Goal: Check status: Check status

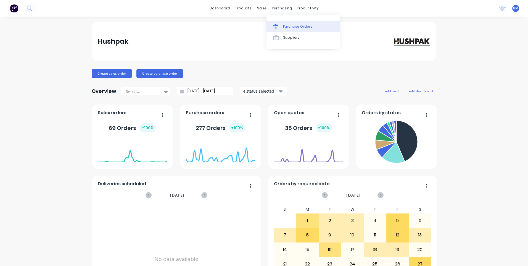
click at [285, 24] on div "Purchase Orders" at bounding box center [297, 26] width 29 height 5
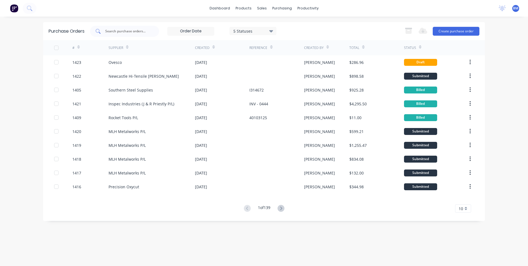
click at [129, 32] on input "text" at bounding box center [128, 31] width 46 height 6
type input "1416"
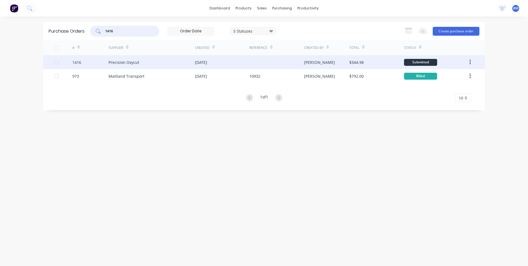
click at [118, 62] on div "Precision Oxycut" at bounding box center [124, 62] width 31 height 6
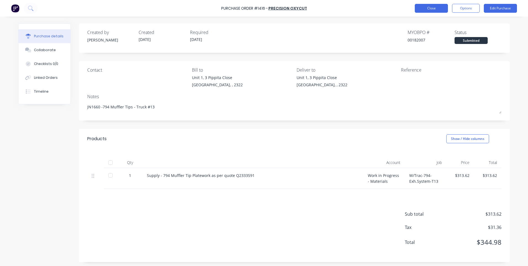
click at [423, 6] on button "Close" at bounding box center [431, 8] width 33 height 9
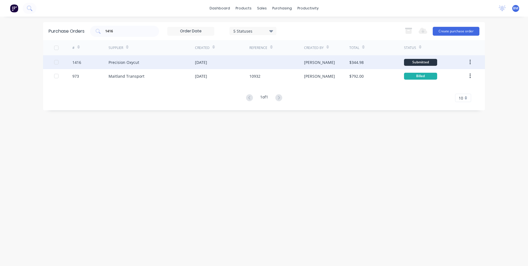
click at [119, 62] on div "Precision Oxycut" at bounding box center [124, 62] width 31 height 6
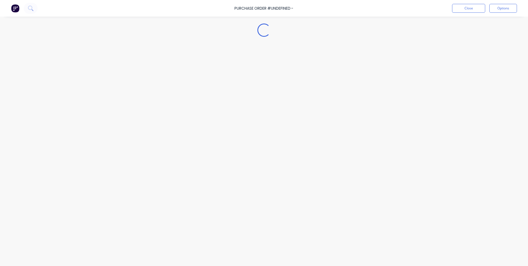
type textarea "x"
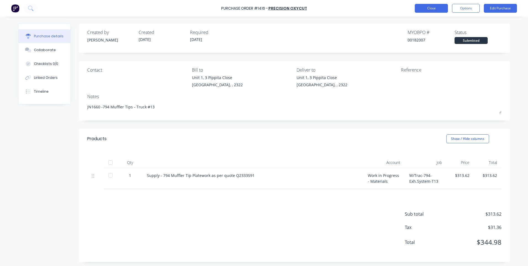
click at [421, 9] on button "Close" at bounding box center [431, 8] width 33 height 9
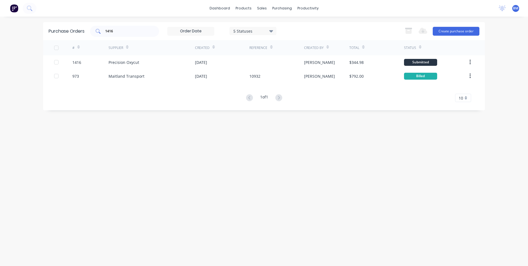
click at [119, 33] on input "1416" at bounding box center [128, 31] width 46 height 6
type input "1414"
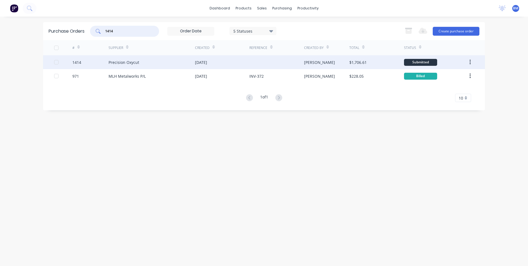
click at [82, 64] on div "1414" at bounding box center [90, 62] width 36 height 14
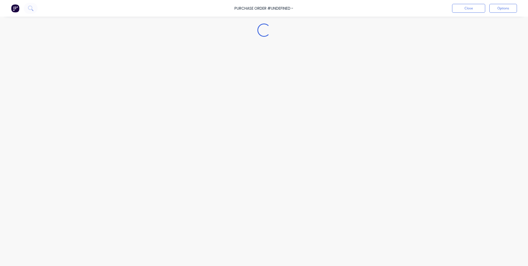
type textarea "x"
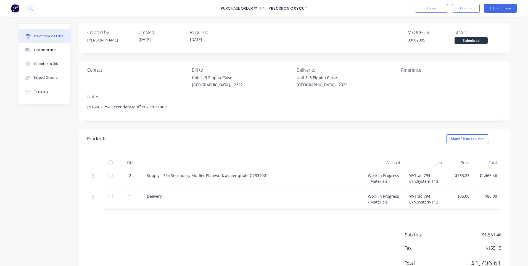
click at [441, 3] on div "Purchase Order #1414 - Precision Oxycut Close Options Edit Purchase" at bounding box center [264, 8] width 528 height 17
click at [432, 7] on button "Close" at bounding box center [431, 8] width 33 height 9
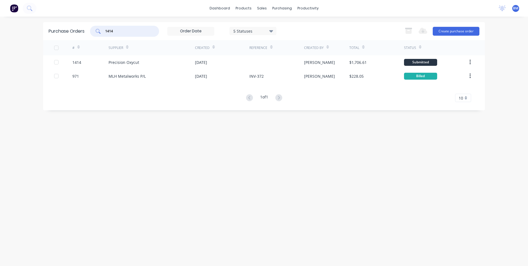
drag, startPoint x: 124, startPoint y: 32, endPoint x: 104, endPoint y: 30, distance: 20.5
click at [104, 30] on div "1414" at bounding box center [124, 31] width 69 height 11
type input "1404"
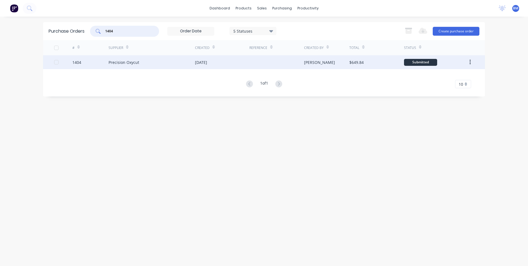
click at [81, 60] on div "1404" at bounding box center [90, 62] width 36 height 14
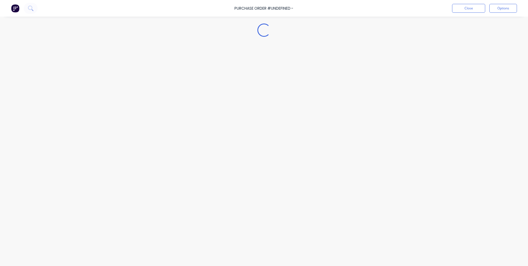
type textarea "x"
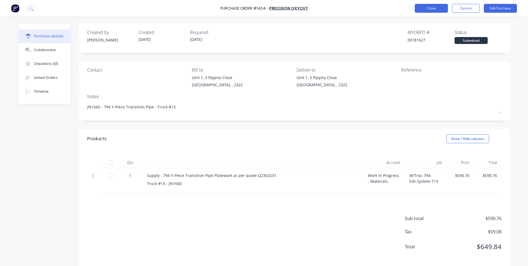
click at [423, 9] on button "Close" at bounding box center [431, 8] width 33 height 9
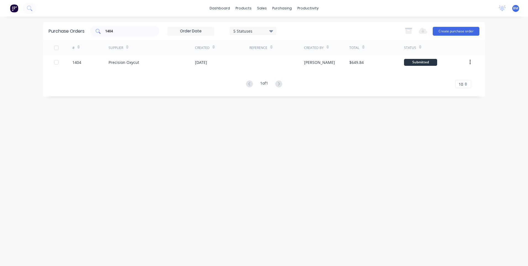
click at [140, 32] on input "1404" at bounding box center [128, 31] width 46 height 6
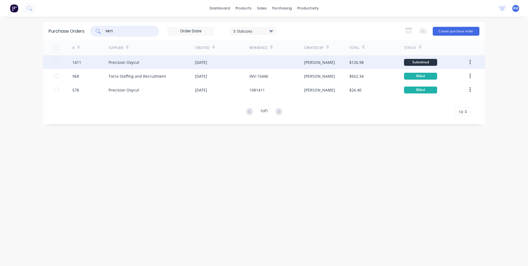
type input "1411"
click at [75, 62] on div "1411" at bounding box center [76, 62] width 9 height 6
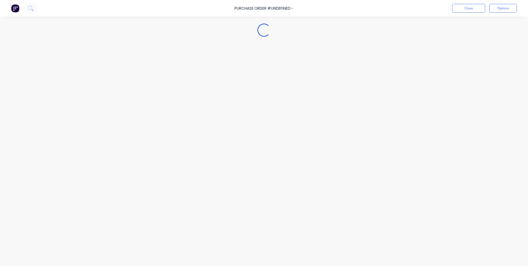
type textarea "x"
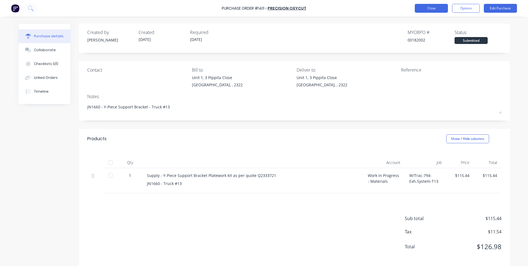
click at [421, 7] on button "Close" at bounding box center [431, 8] width 33 height 9
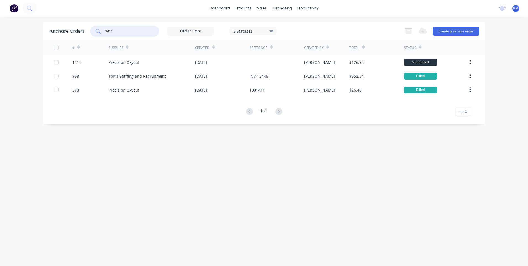
drag, startPoint x: 130, startPoint y: 32, endPoint x: 62, endPoint y: 34, distance: 67.7
click at [68, 34] on div "Purchase Orders 1411 5 Statuses 5 Statuses Export to Excel (XLSX) Create purcha…" at bounding box center [264, 31] width 442 height 18
type input "1404"
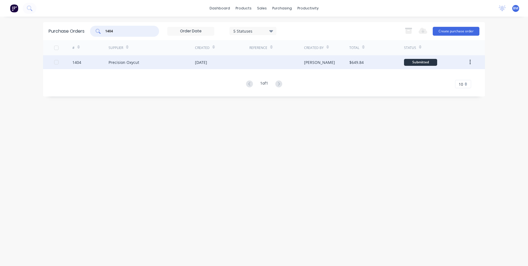
click at [79, 65] on div "1404" at bounding box center [76, 62] width 9 height 6
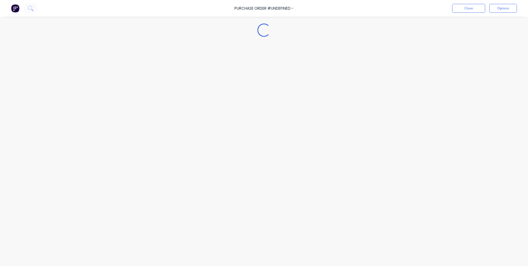
type textarea "x"
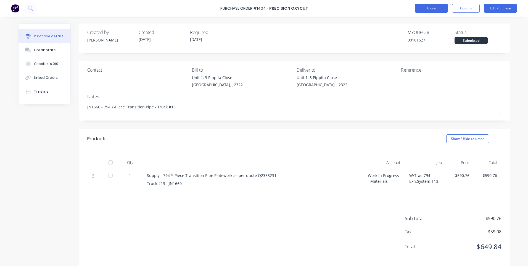
click at [426, 8] on button "Close" at bounding box center [431, 8] width 33 height 9
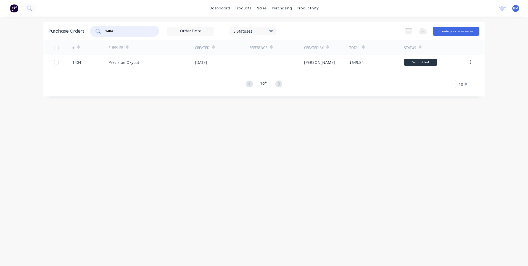
drag, startPoint x: 137, startPoint y: 32, endPoint x: 101, endPoint y: 33, distance: 36.5
click at [101, 33] on div "1404" at bounding box center [124, 31] width 69 height 11
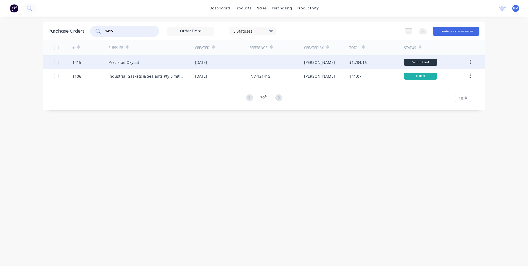
type input "1415"
click at [88, 63] on div "1415" at bounding box center [90, 62] width 36 height 14
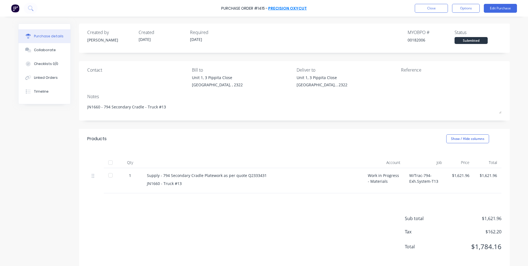
click at [275, 7] on link "Precision Oxycut" at bounding box center [287, 9] width 39 height 6
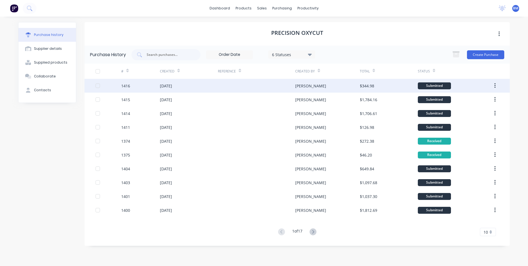
click at [125, 87] on div "1416" at bounding box center [125, 86] width 9 height 6
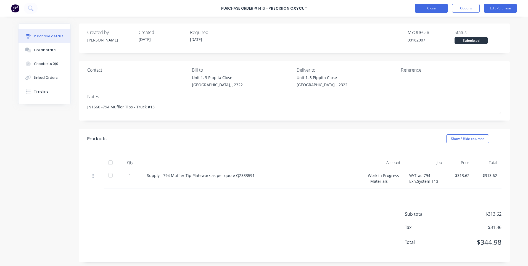
click at [428, 8] on button "Close" at bounding box center [431, 8] width 33 height 9
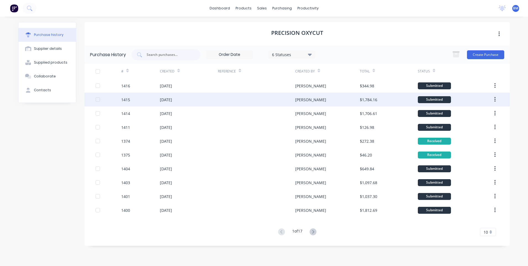
click at [128, 98] on div "1415" at bounding box center [125, 100] width 9 height 6
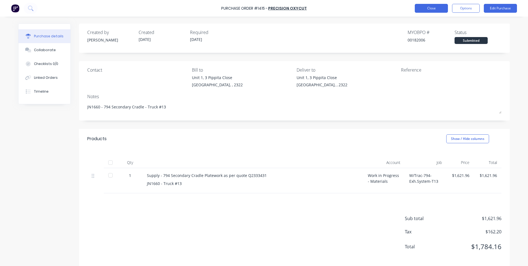
click at [432, 7] on button "Close" at bounding box center [431, 8] width 33 height 9
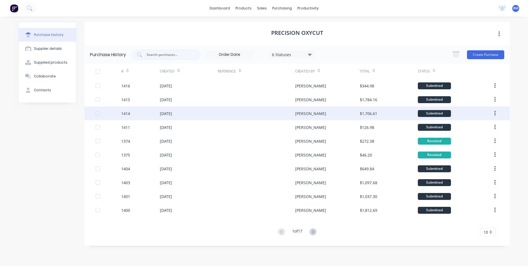
click at [126, 113] on div "1414" at bounding box center [125, 114] width 9 height 6
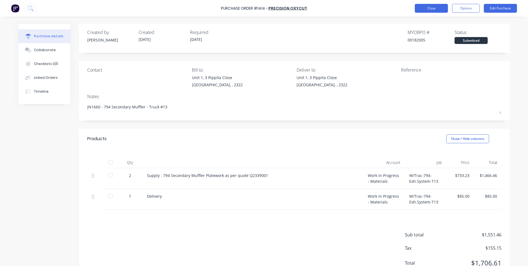
click at [430, 10] on button "Close" at bounding box center [431, 8] width 33 height 9
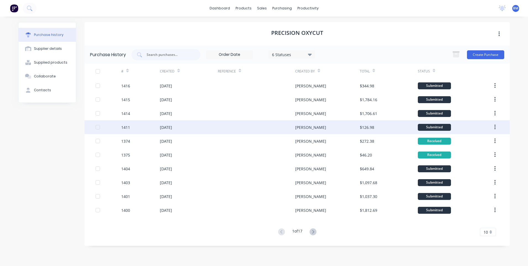
click at [125, 126] on div "1411" at bounding box center [125, 127] width 9 height 6
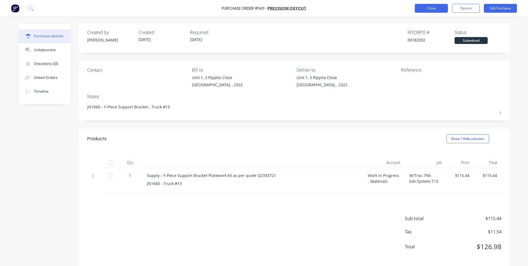
click at [425, 11] on button "Close" at bounding box center [431, 8] width 33 height 9
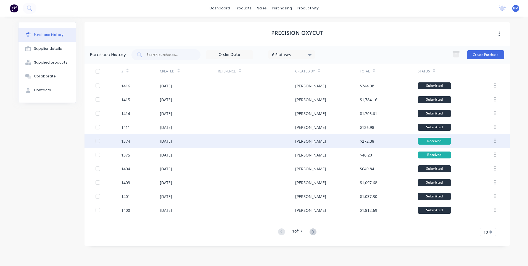
click at [125, 143] on div "1374" at bounding box center [125, 141] width 9 height 6
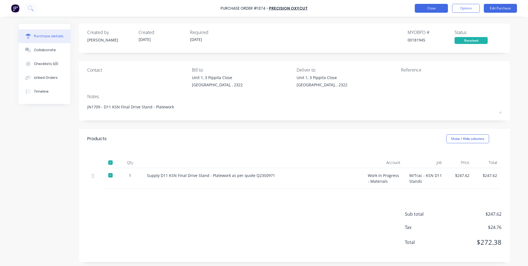
click at [424, 9] on button "Close" at bounding box center [431, 8] width 33 height 9
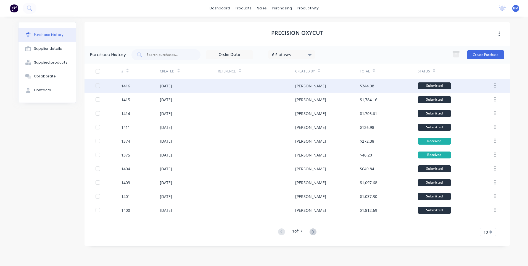
click at [122, 86] on div "1416" at bounding box center [125, 86] width 9 height 6
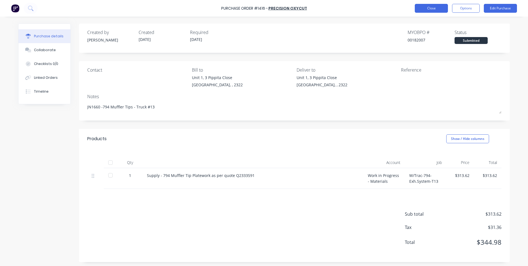
click at [425, 9] on button "Close" at bounding box center [431, 8] width 33 height 9
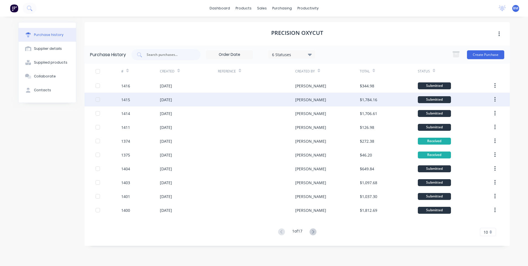
click at [121, 97] on div at bounding box center [109, 100] width 26 height 14
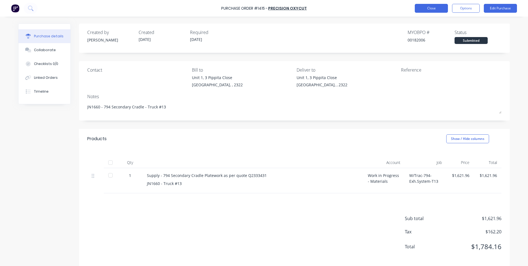
click at [432, 10] on button "Close" at bounding box center [431, 8] width 33 height 9
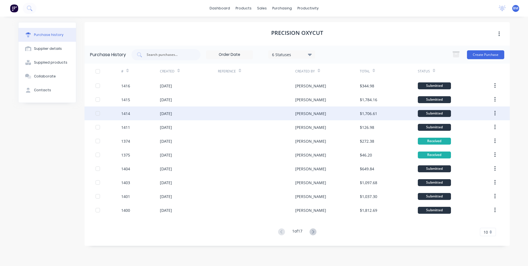
click at [121, 115] on div at bounding box center [109, 113] width 26 height 14
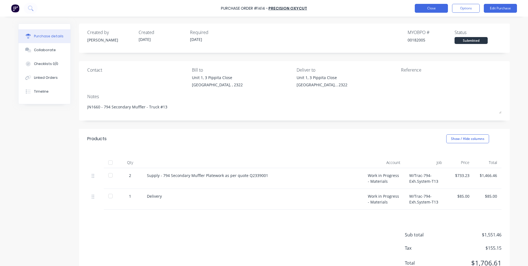
click at [428, 7] on button "Close" at bounding box center [431, 8] width 33 height 9
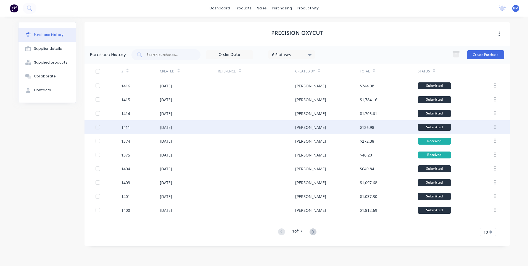
click at [130, 127] on div "1411" at bounding box center [140, 127] width 39 height 14
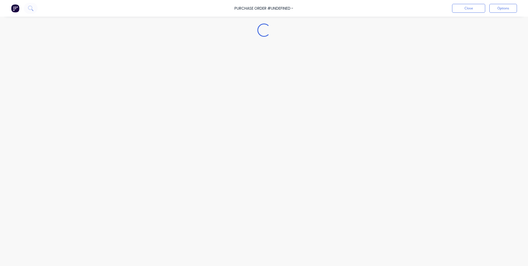
type textarea "x"
